Goal: Register for event/course

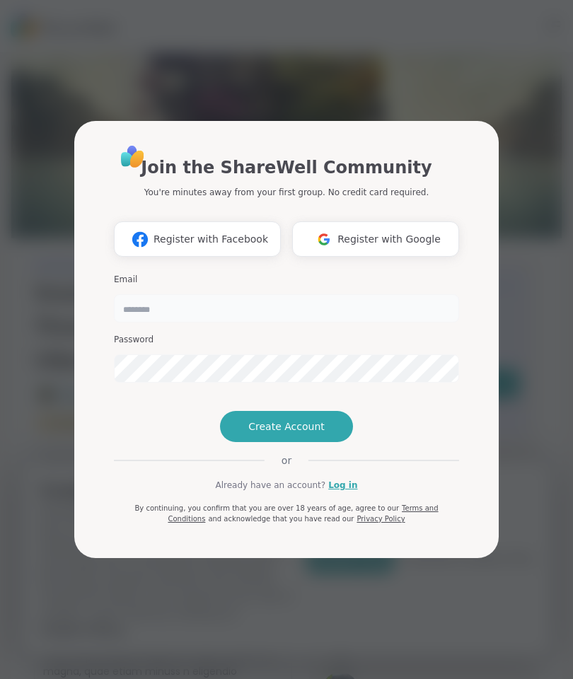
type input "**********"
click at [321, 434] on span "Create Account" at bounding box center [286, 427] width 76 height 14
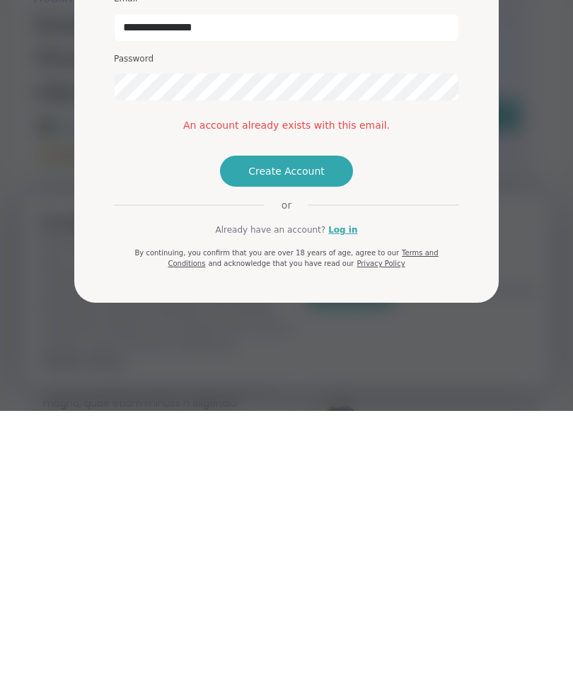
click at [347, 492] on link "Log in" at bounding box center [342, 498] width 29 height 13
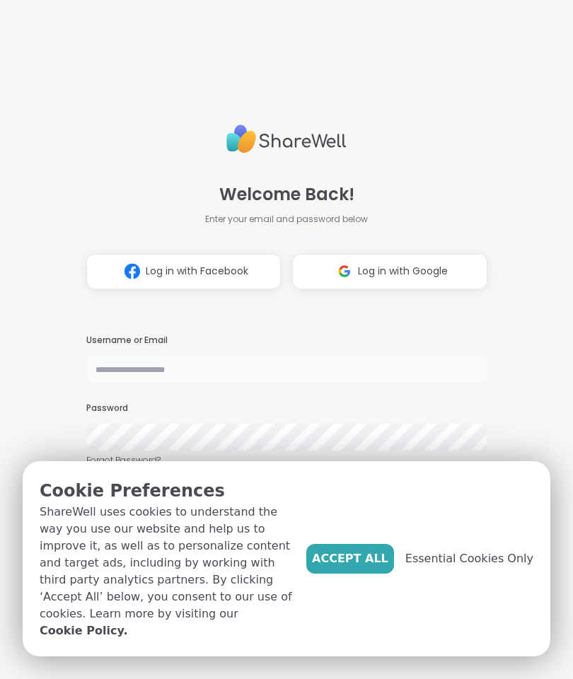
click at [190, 366] on input "text" at bounding box center [286, 369] width 401 height 28
type input "**********"
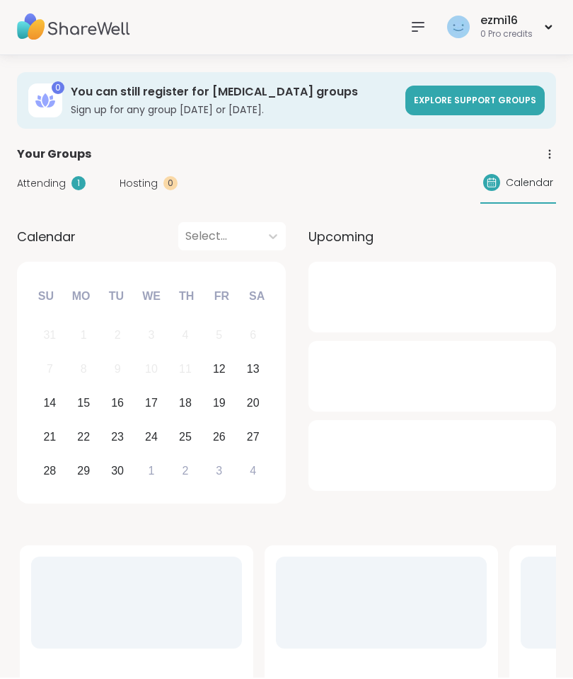
scroll to position [45, 0]
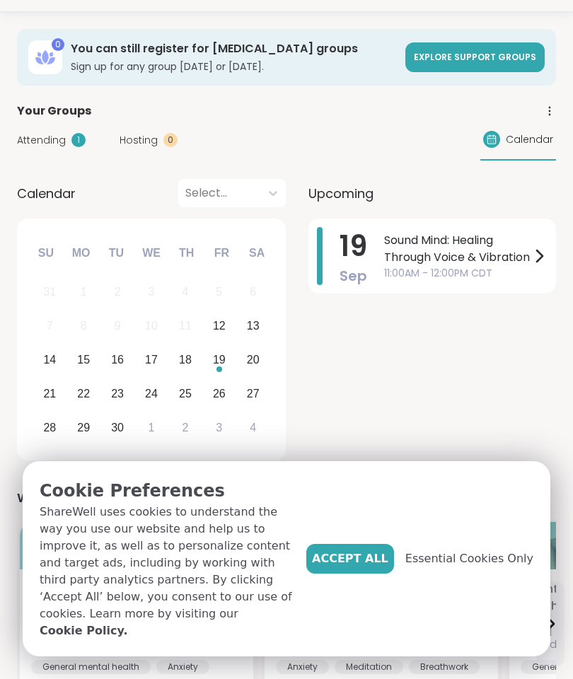
click at [505, 256] on span "Sound Mind: Healing Through Voice & Vibration" at bounding box center [457, 249] width 146 height 34
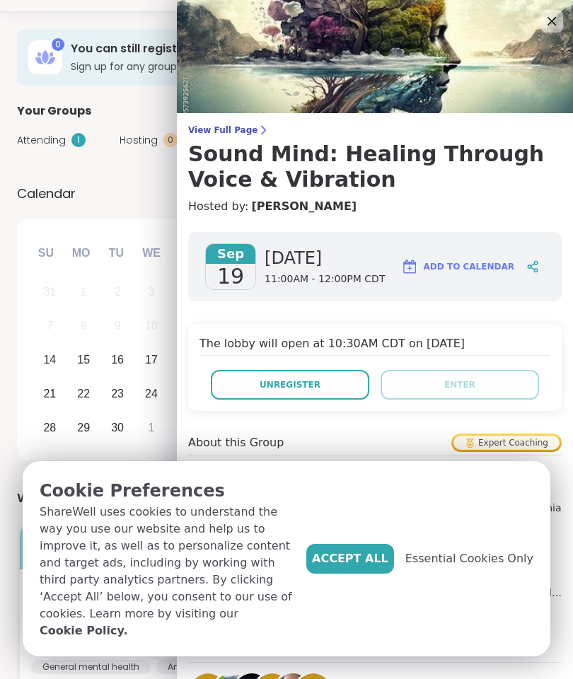
click at [479, 568] on span "Essential Cookies Only" at bounding box center [469, 559] width 128 height 17
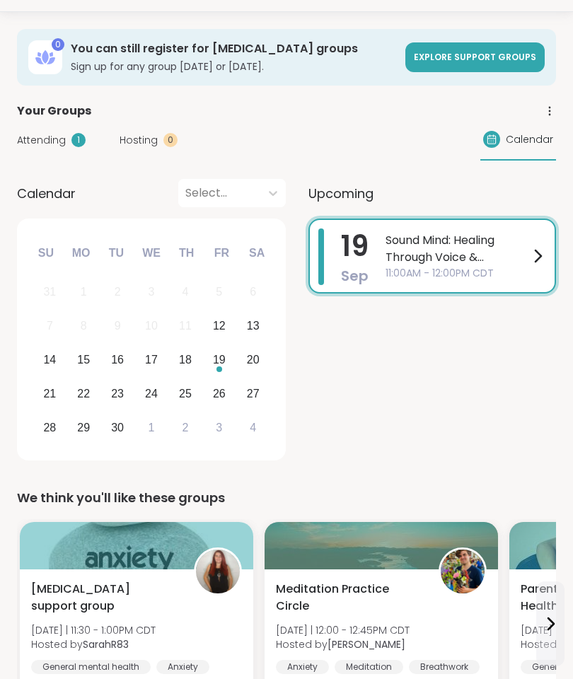
click at [496, 263] on span "Sound Mind: Healing Through Voice & Vibration" at bounding box center [458, 249] width 144 height 34
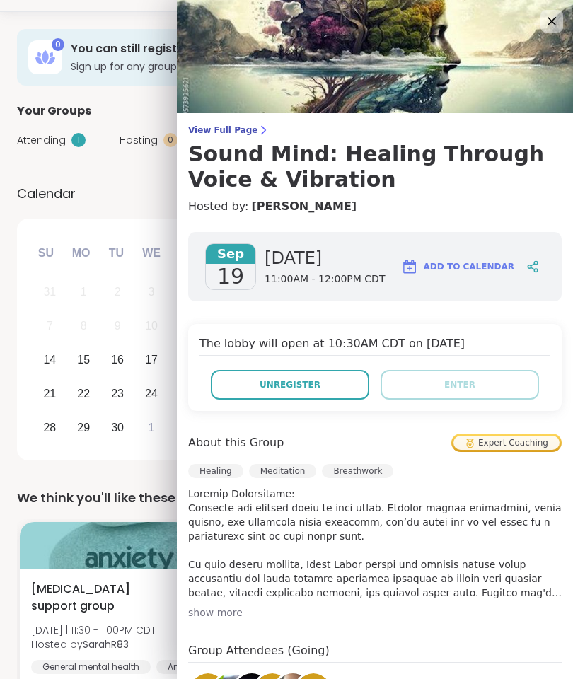
scroll to position [0, 0]
click at [139, 193] on div "Calendar Select..." at bounding box center [151, 193] width 269 height 28
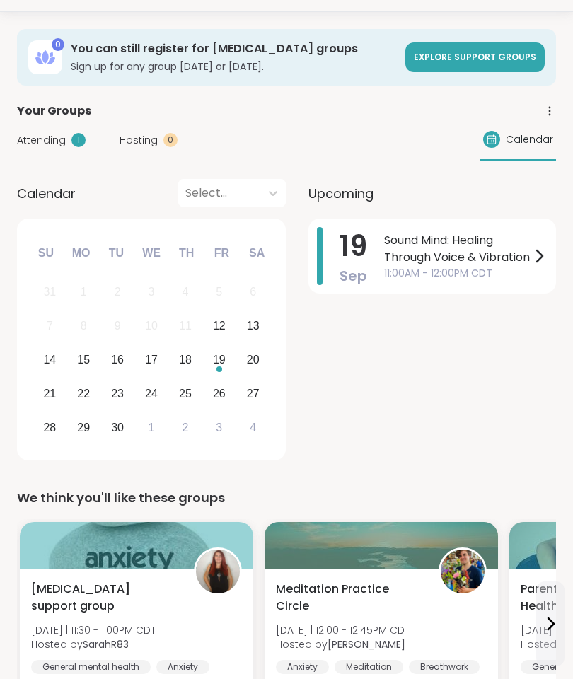
click at [68, 138] on div "Attending 1" at bounding box center [51, 140] width 69 height 15
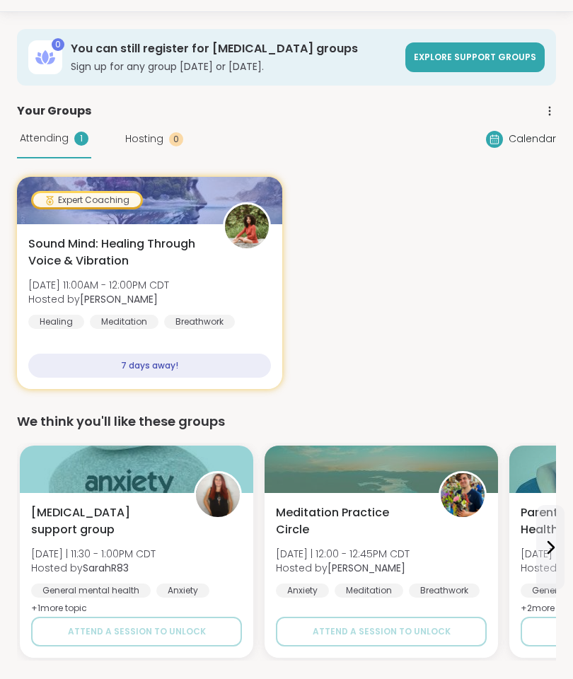
click at [530, 136] on span "Calendar" at bounding box center [532, 139] width 47 height 15
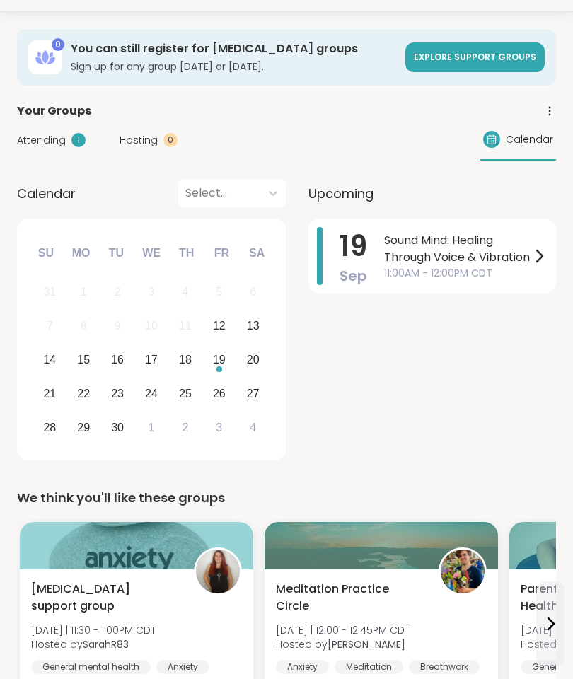
click at [439, 248] on span "Sound Mind: Healing Through Voice & Vibration" at bounding box center [457, 249] width 146 height 34
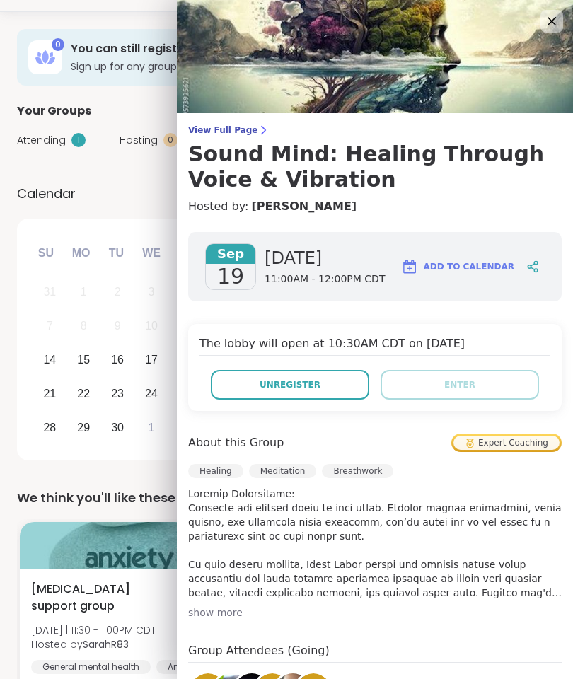
click at [548, 16] on icon at bounding box center [551, 21] width 17 height 17
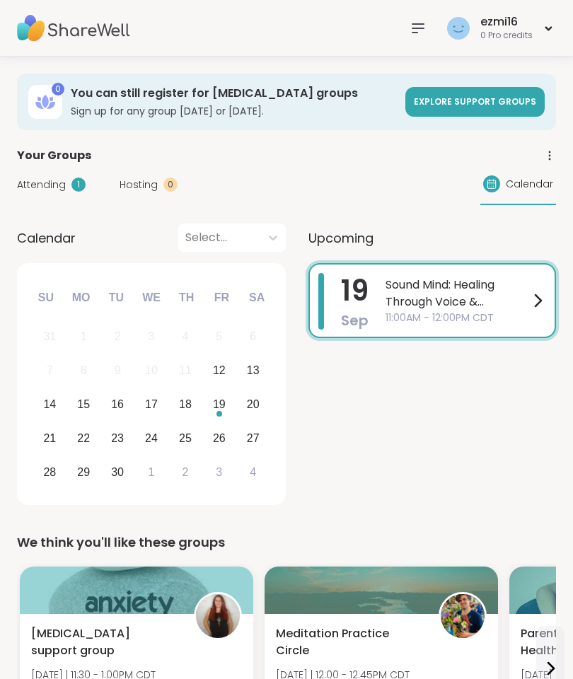
click at [420, 24] on icon at bounding box center [418, 28] width 11 height 8
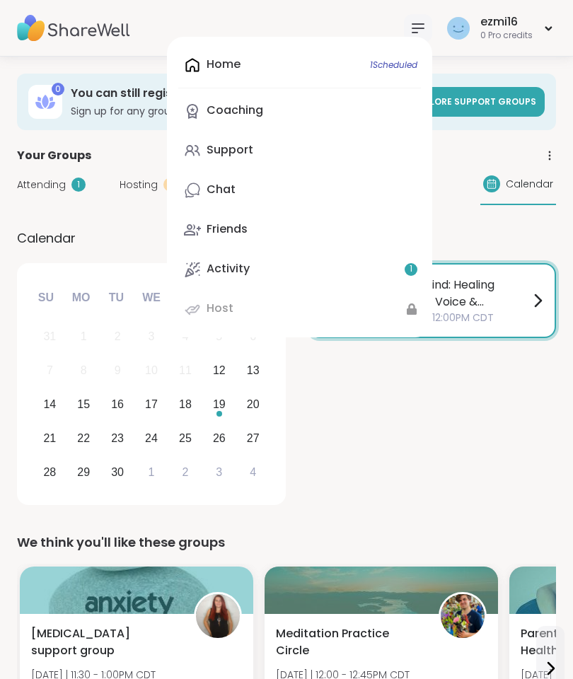
click at [388, 55] on div "Home 1 Scheduled Coaching Support Chat Friends Activity 1 Host" at bounding box center [299, 187] width 265 height 301
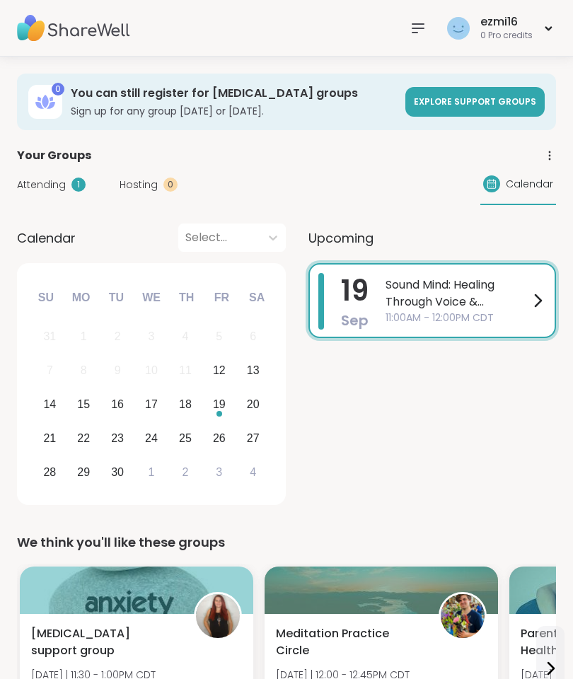
click at [552, 26] on icon at bounding box center [548, 28] width 9 height 6
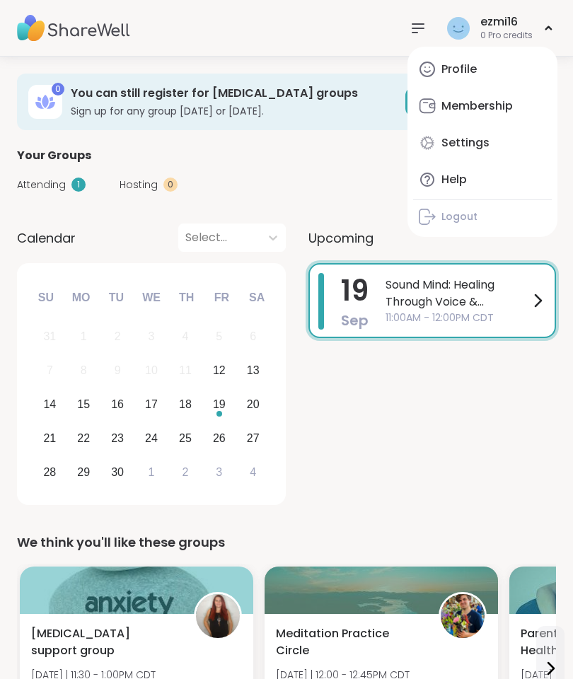
click at [480, 140] on div "Settings" at bounding box center [466, 143] width 48 height 16
select select "**"
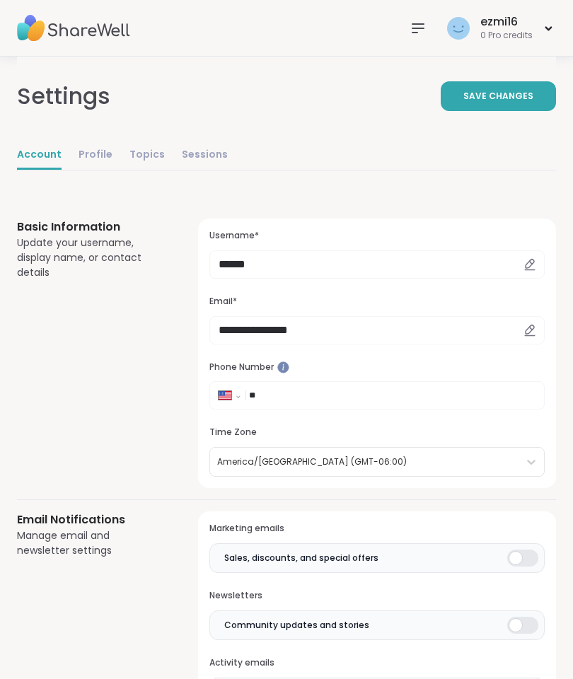
click at [420, 33] on icon at bounding box center [418, 28] width 17 height 17
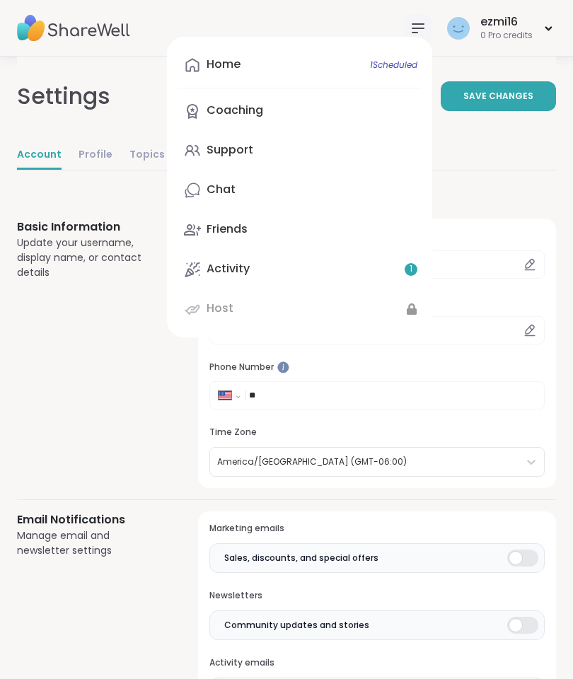
click at [260, 270] on link "Activity 1" at bounding box center [299, 270] width 243 height 34
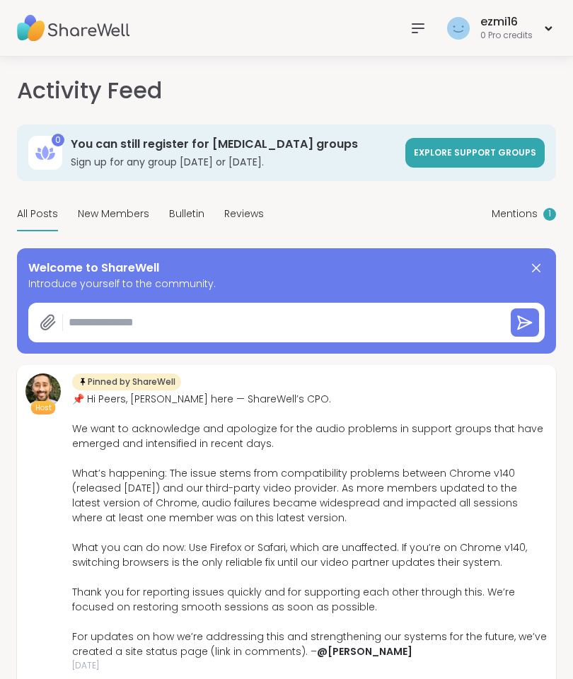
click at [534, 21] on div "ezmi16 0 Pro credits" at bounding box center [500, 27] width 113 height 33
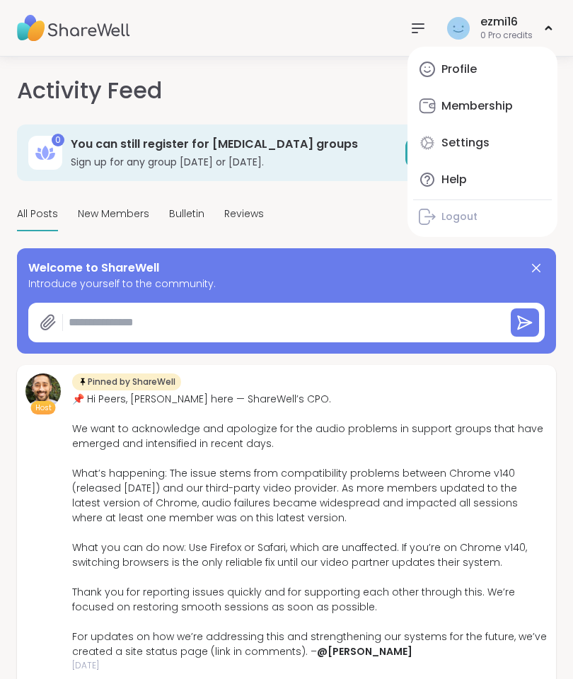
click at [482, 103] on div "Membership" at bounding box center [477, 106] width 71 height 16
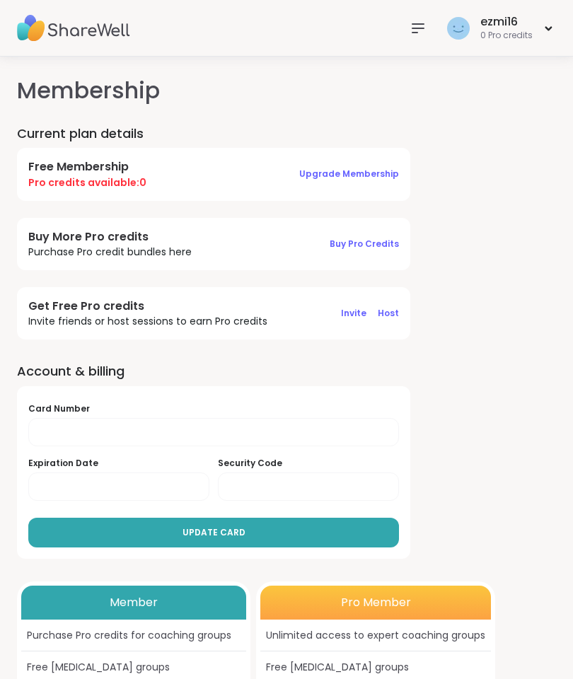
click at [536, 21] on div "ezmi16 0 Pro credits" at bounding box center [500, 27] width 113 height 33
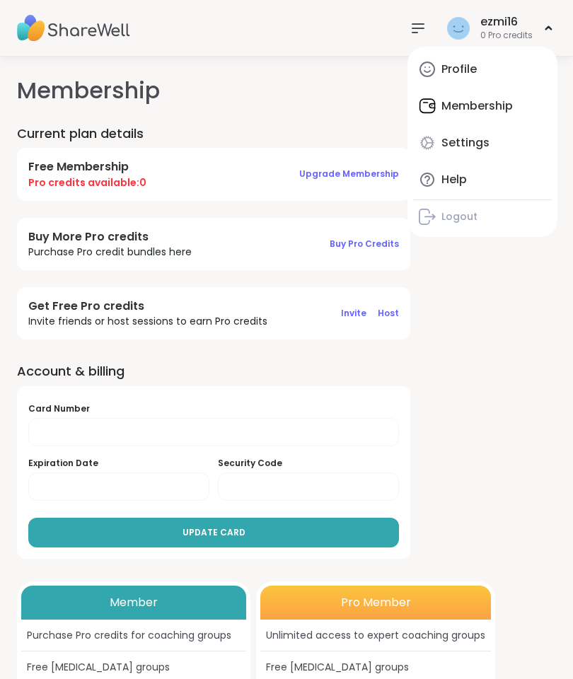
click at [502, 62] on link "Profile" at bounding box center [482, 69] width 139 height 34
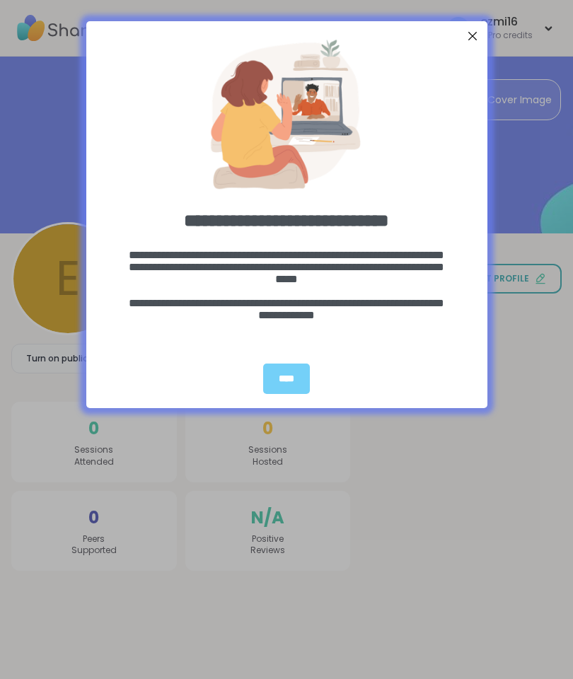
click at [295, 364] on div "****" at bounding box center [286, 379] width 47 height 30
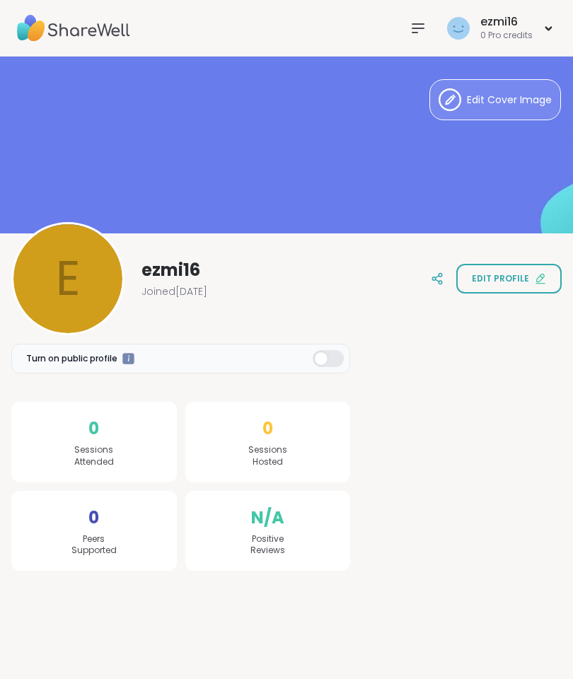
click at [114, 12] on img at bounding box center [73, 29] width 113 height 50
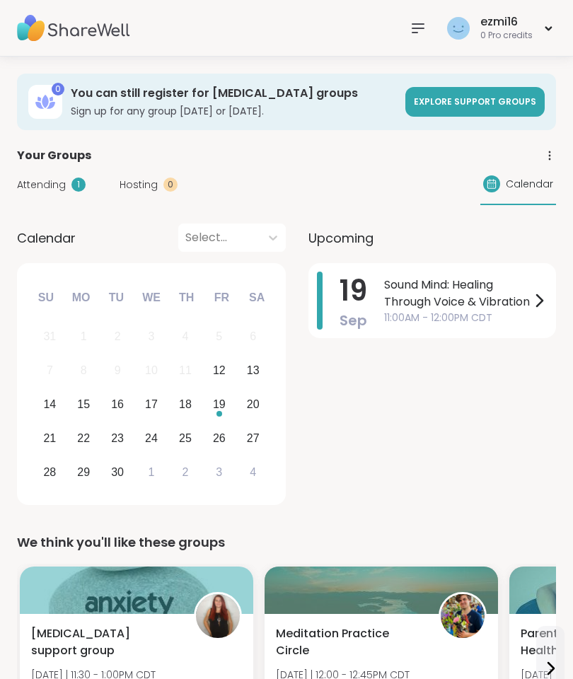
click at [522, 301] on span "Sound Mind: Healing Through Voice & Vibration" at bounding box center [457, 294] width 146 height 34
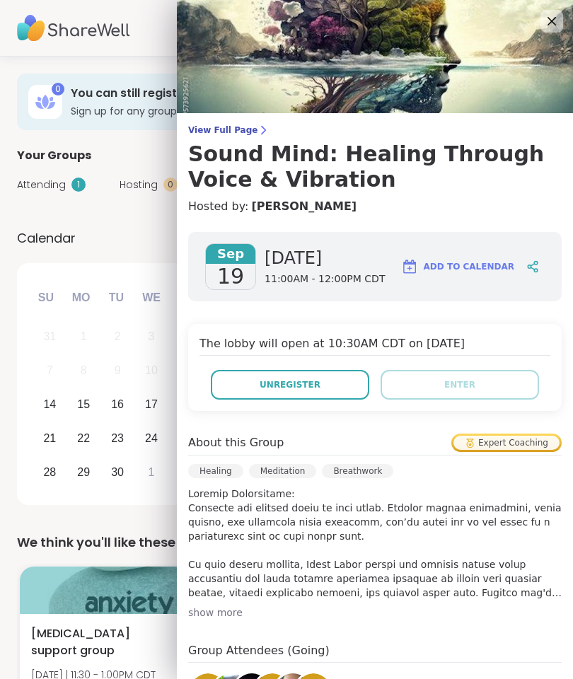
click at [554, 14] on icon at bounding box center [551, 21] width 17 height 17
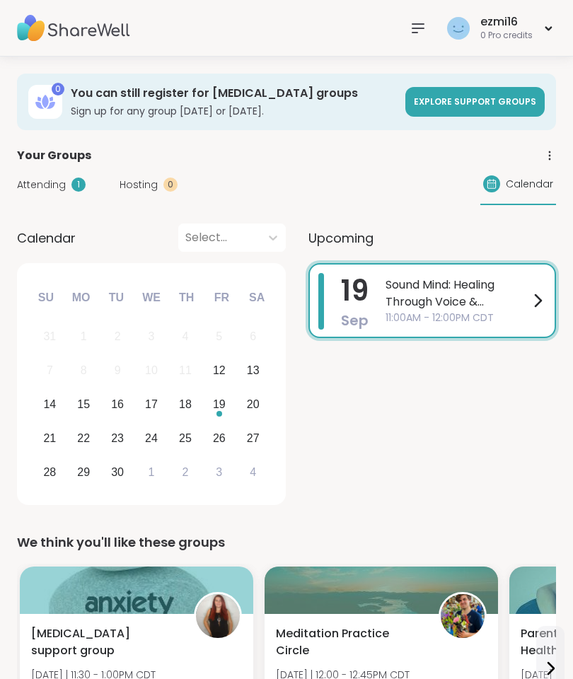
click at [534, 304] on icon at bounding box center [537, 300] width 17 height 17
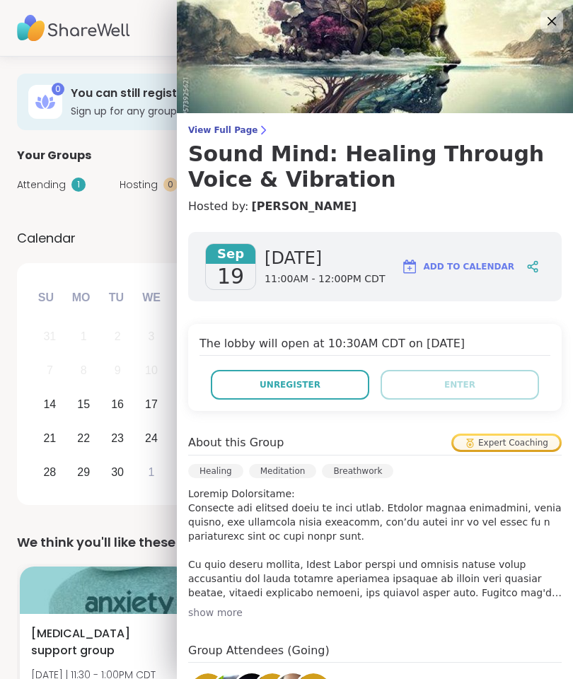
click at [324, 383] on button "Unregister" at bounding box center [290, 385] width 159 height 30
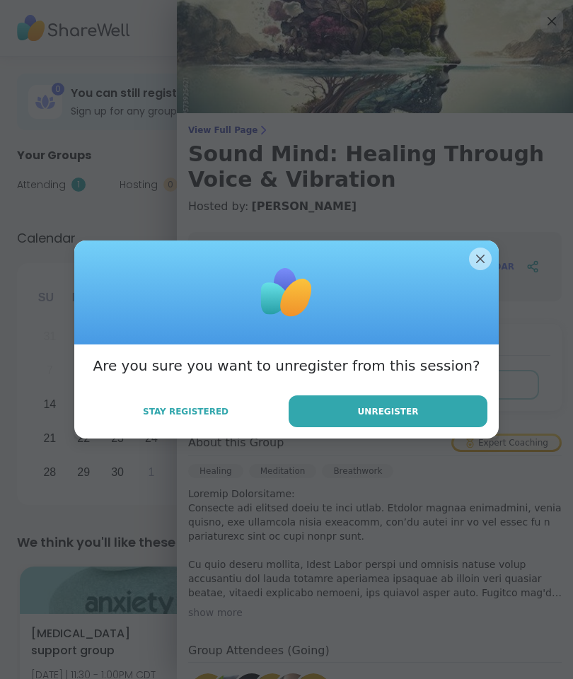
click at [417, 402] on button "Unregister" at bounding box center [388, 412] width 199 height 32
